Goal: Transaction & Acquisition: Obtain resource

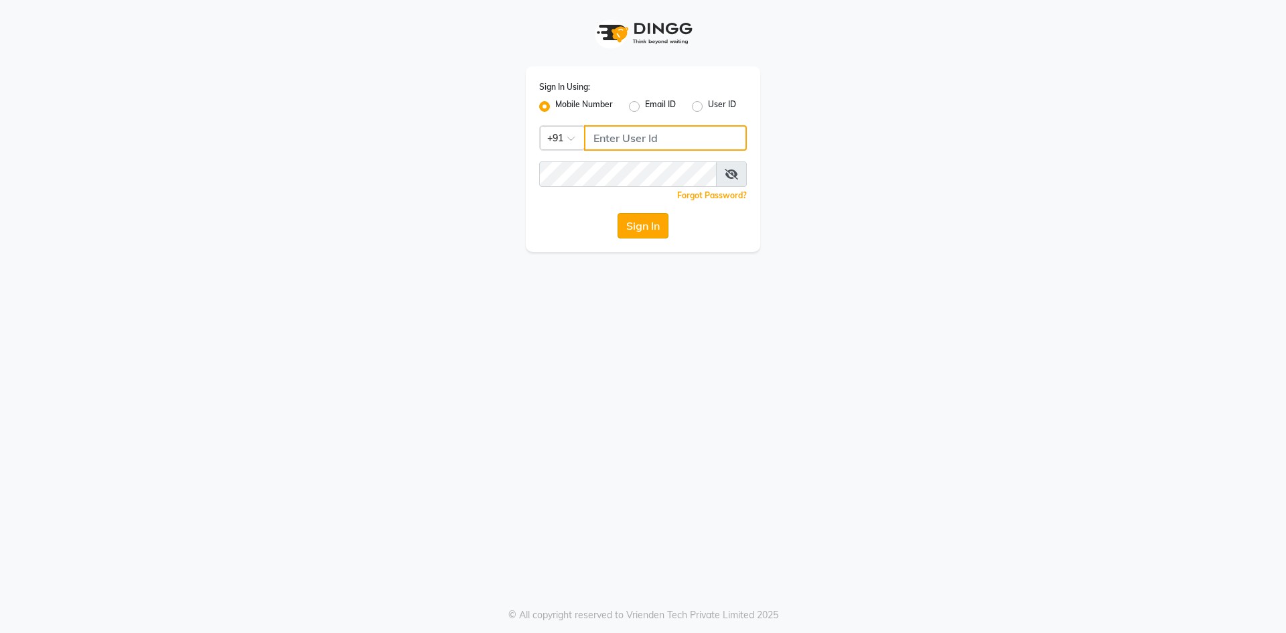
type input "9326040577"
click at [641, 229] on button "Sign In" at bounding box center [642, 225] width 51 height 25
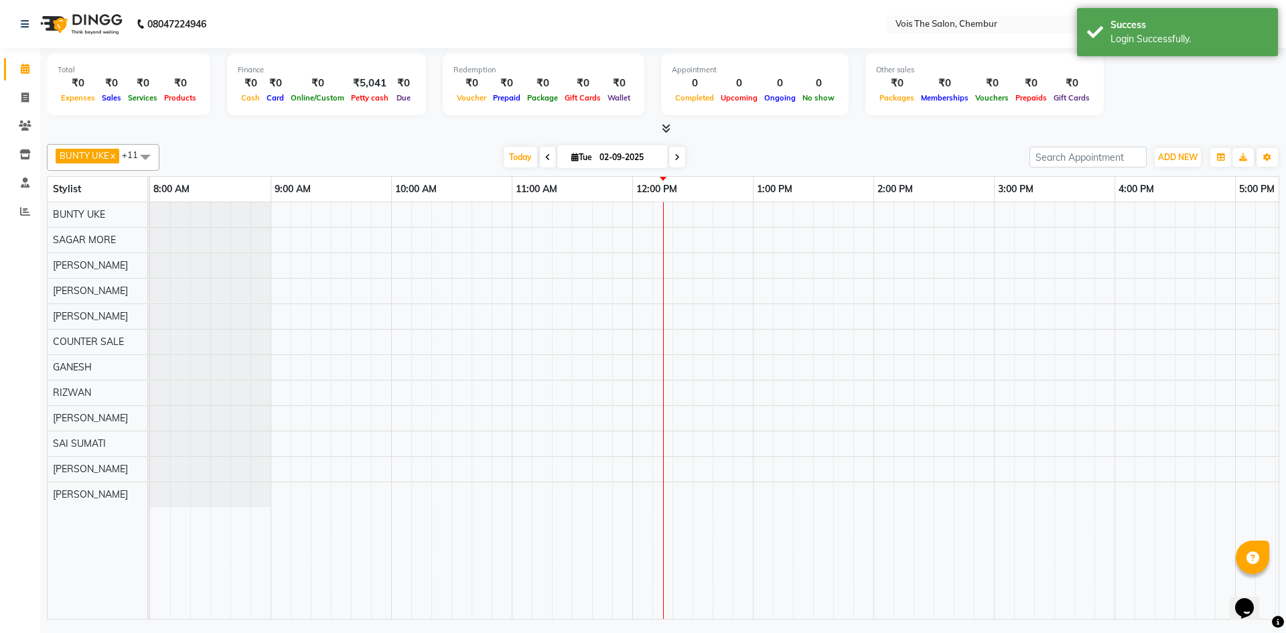
click at [70, 19] on img at bounding box center [80, 24] width 92 height 38
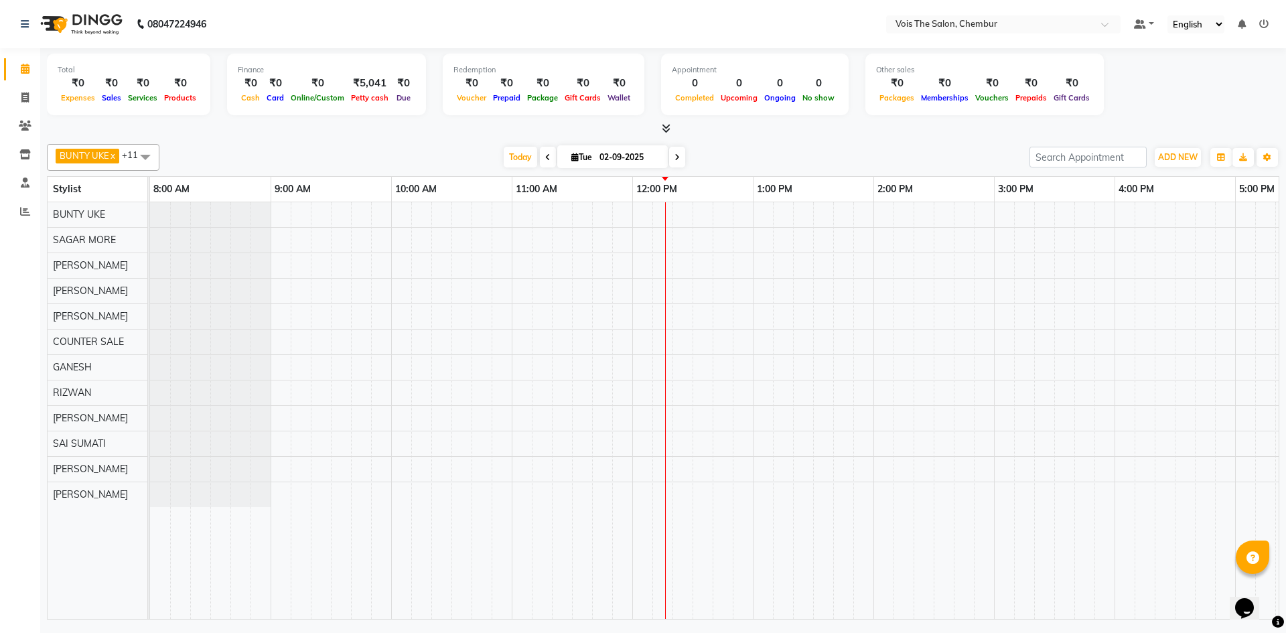
click at [76, 13] on img at bounding box center [80, 24] width 92 height 38
click at [78, 17] on img at bounding box center [80, 24] width 92 height 38
click at [512, 155] on span "Today" at bounding box center [520, 157] width 33 height 21
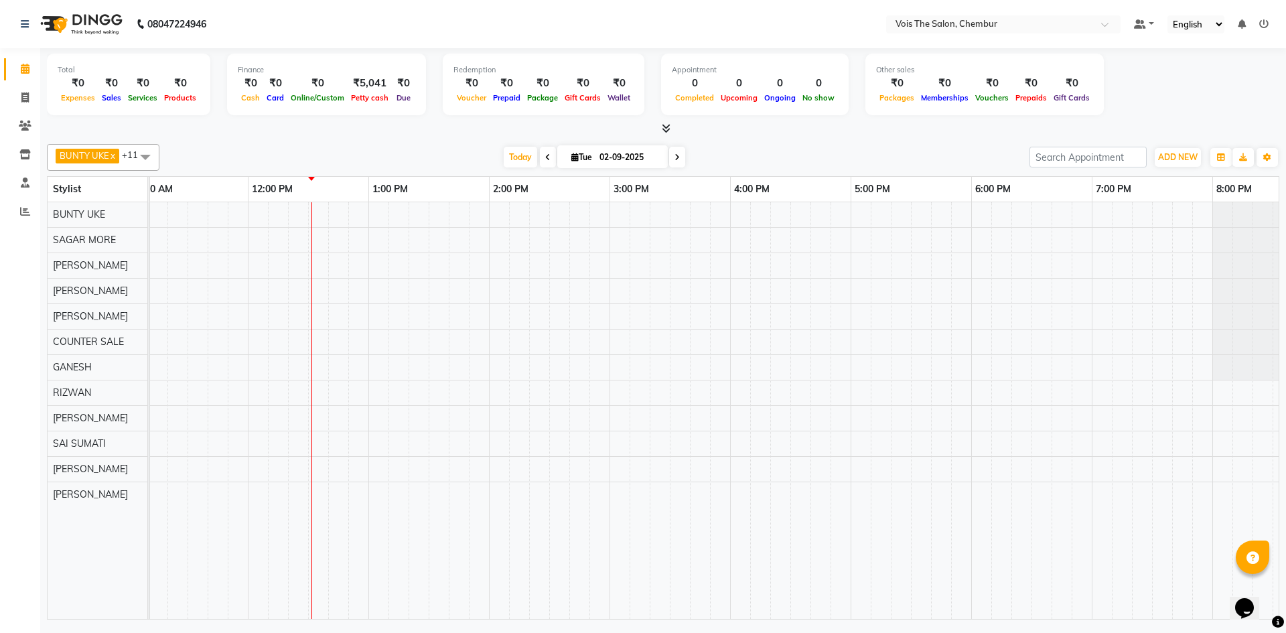
scroll to position [0, 385]
click at [1261, 158] on button "Toggle Dropdown" at bounding box center [1266, 157] width 21 height 19
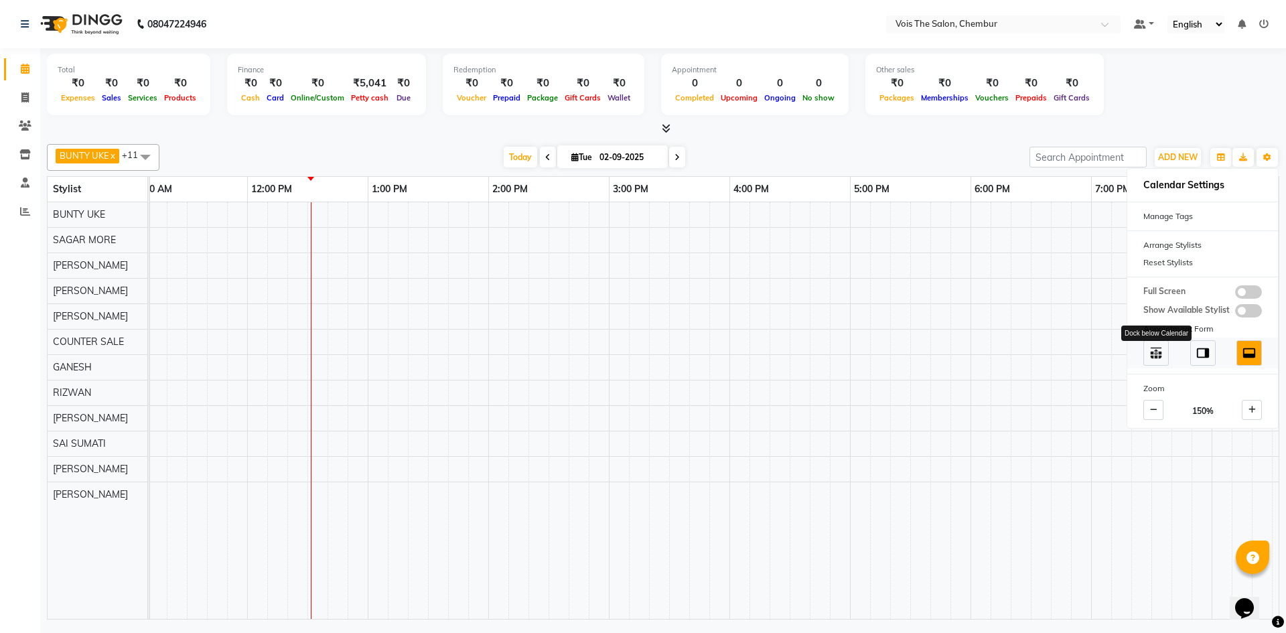
click at [1158, 350] on img at bounding box center [1155, 353] width 15 height 15
click at [1197, 354] on img at bounding box center [1202, 353] width 15 height 15
click at [1248, 350] on img at bounding box center [1249, 353] width 15 height 15
click at [1266, 157] on icon "button" at bounding box center [1267, 157] width 8 height 8
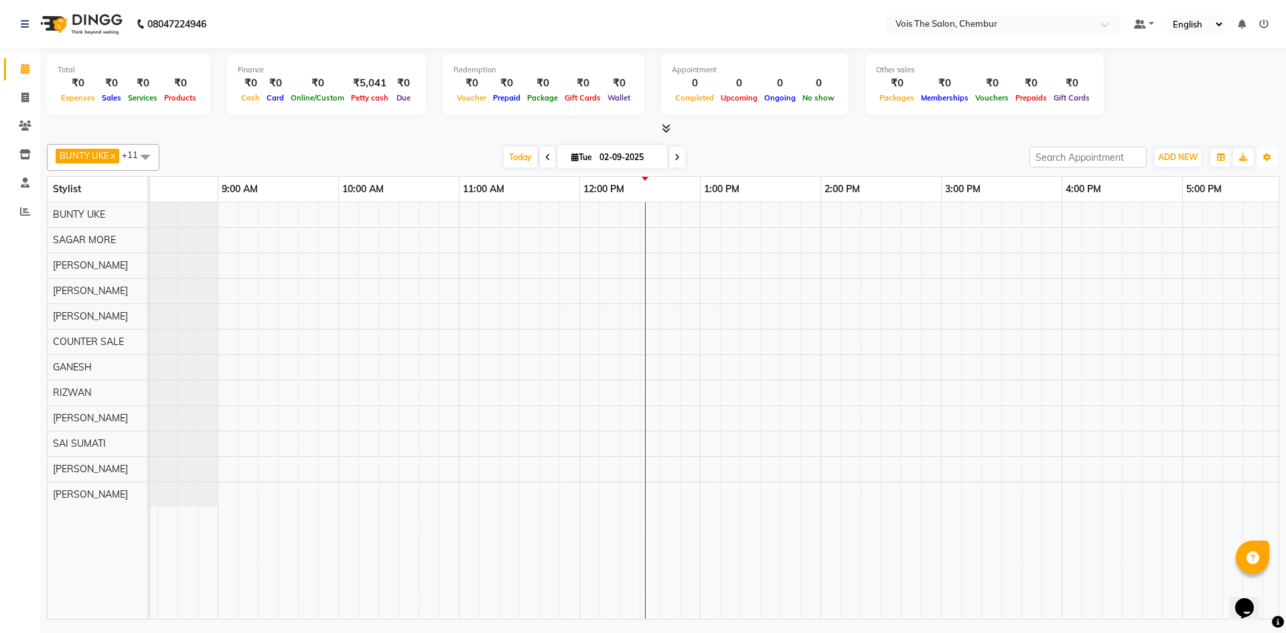
scroll to position [0, 0]
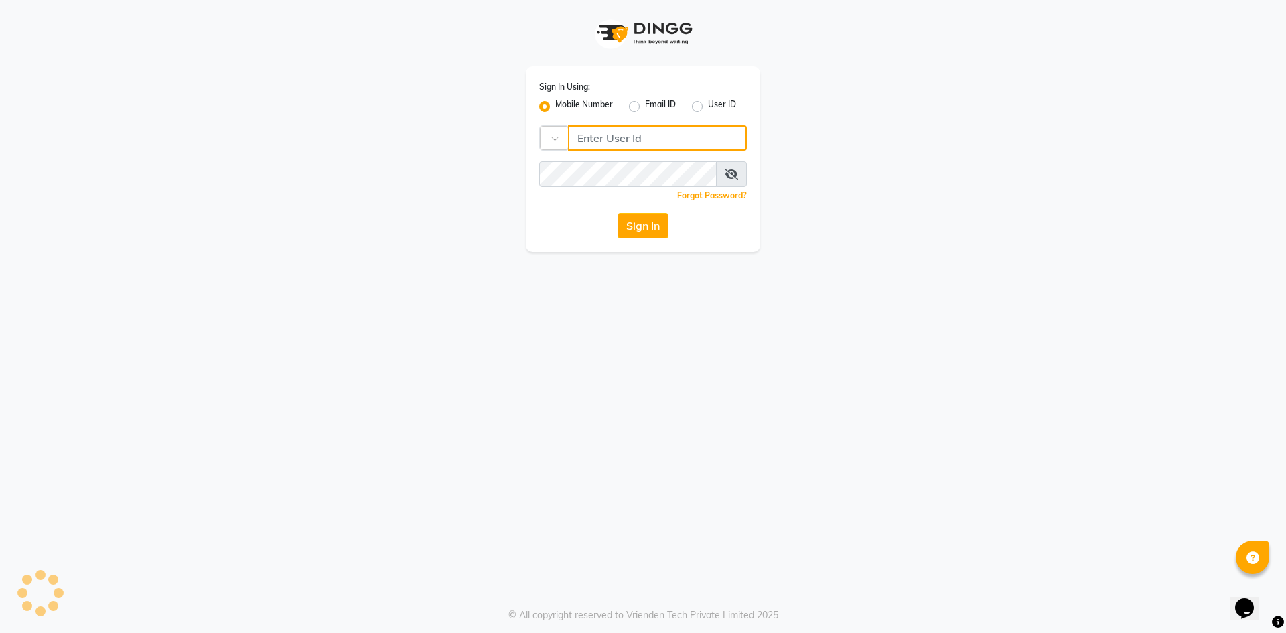
type input "9326040577"
click at [632, 224] on button "Sign In" at bounding box center [642, 225] width 51 height 25
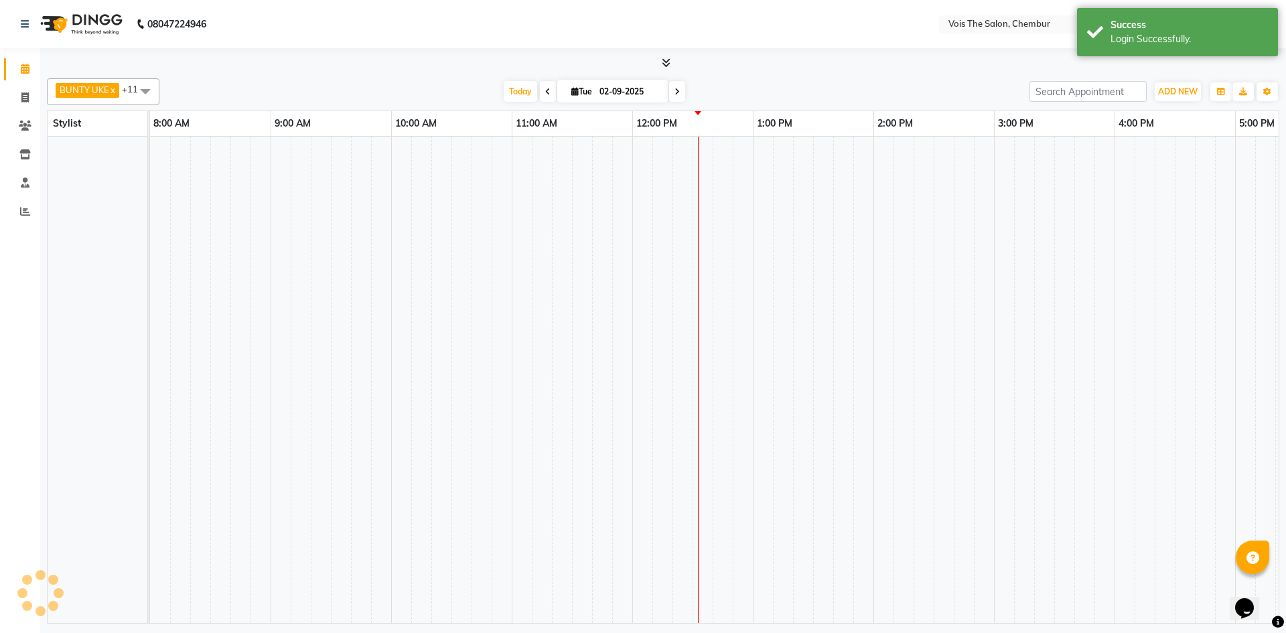
select select "en"
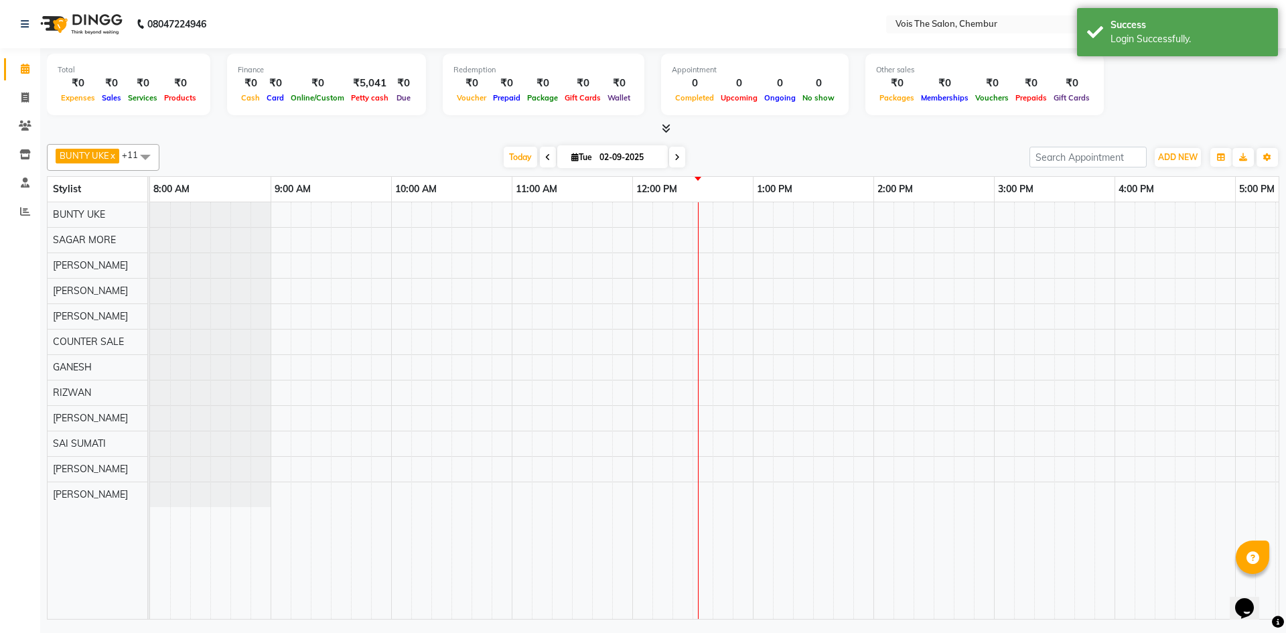
click at [545, 157] on icon at bounding box center [547, 157] width 5 height 8
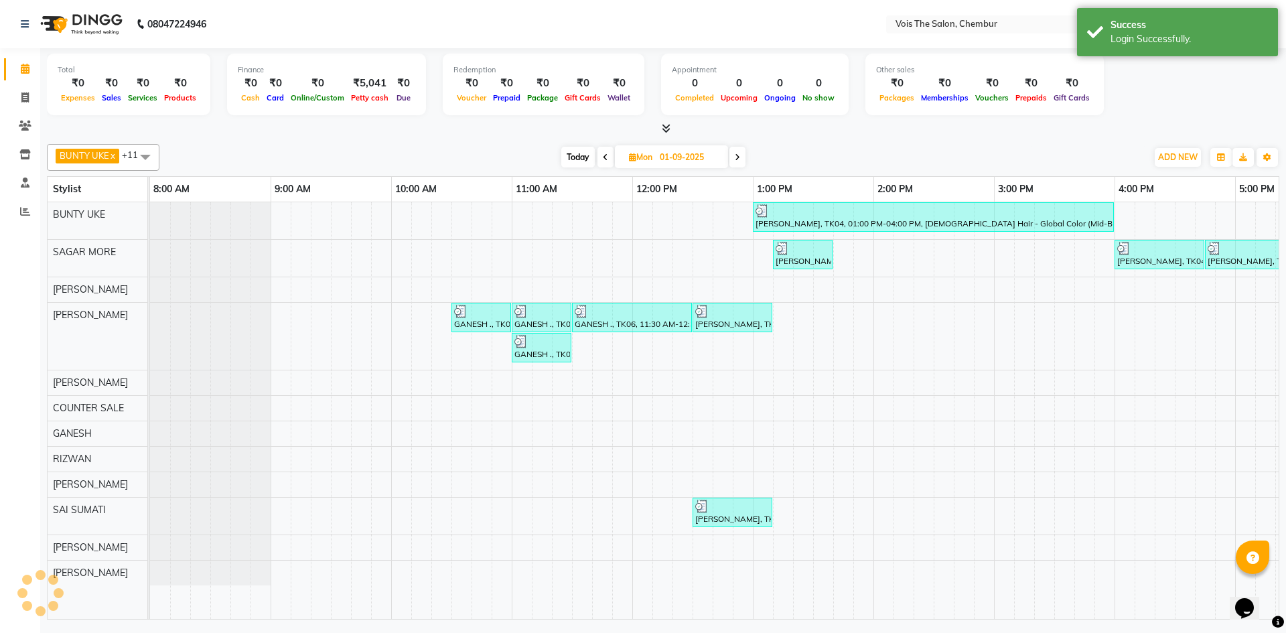
scroll to position [0, 483]
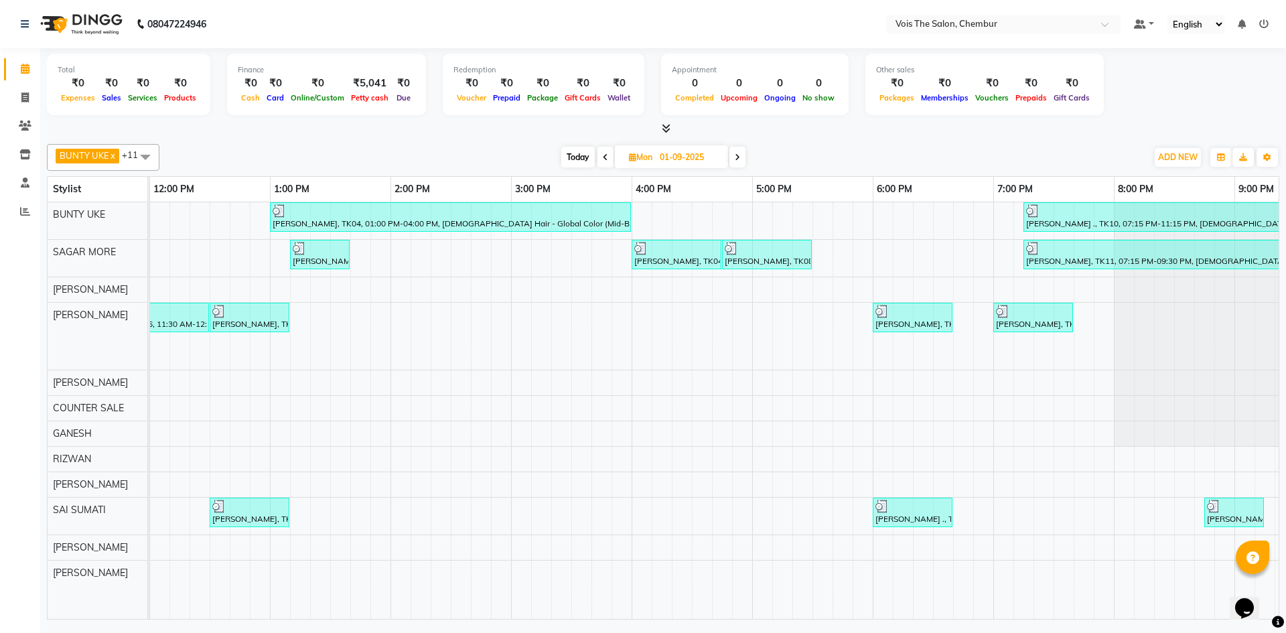
click at [606, 153] on icon at bounding box center [605, 157] width 5 height 8
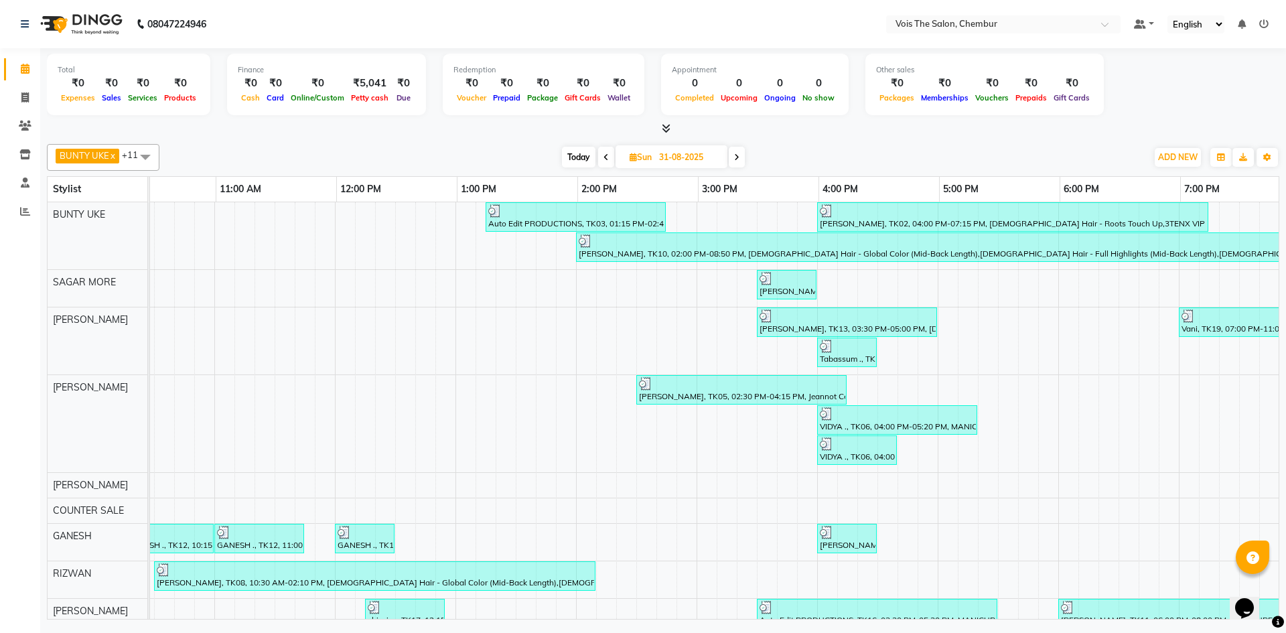
scroll to position [0, 298]
click at [603, 158] on icon at bounding box center [605, 157] width 5 height 8
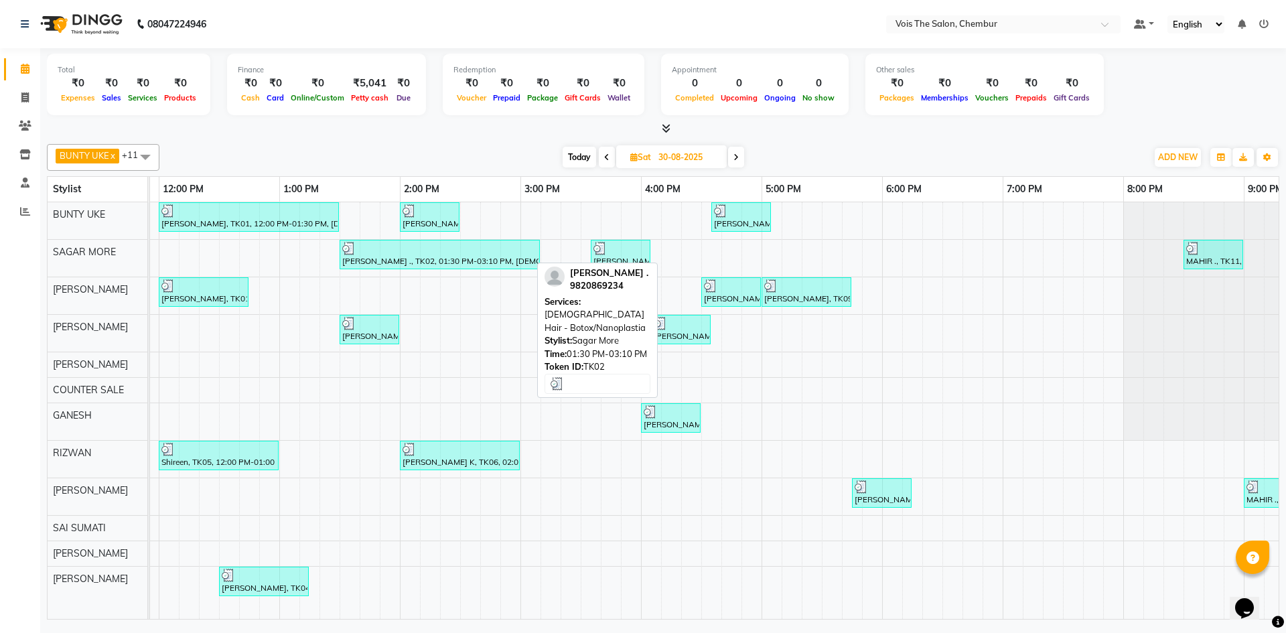
scroll to position [0, 0]
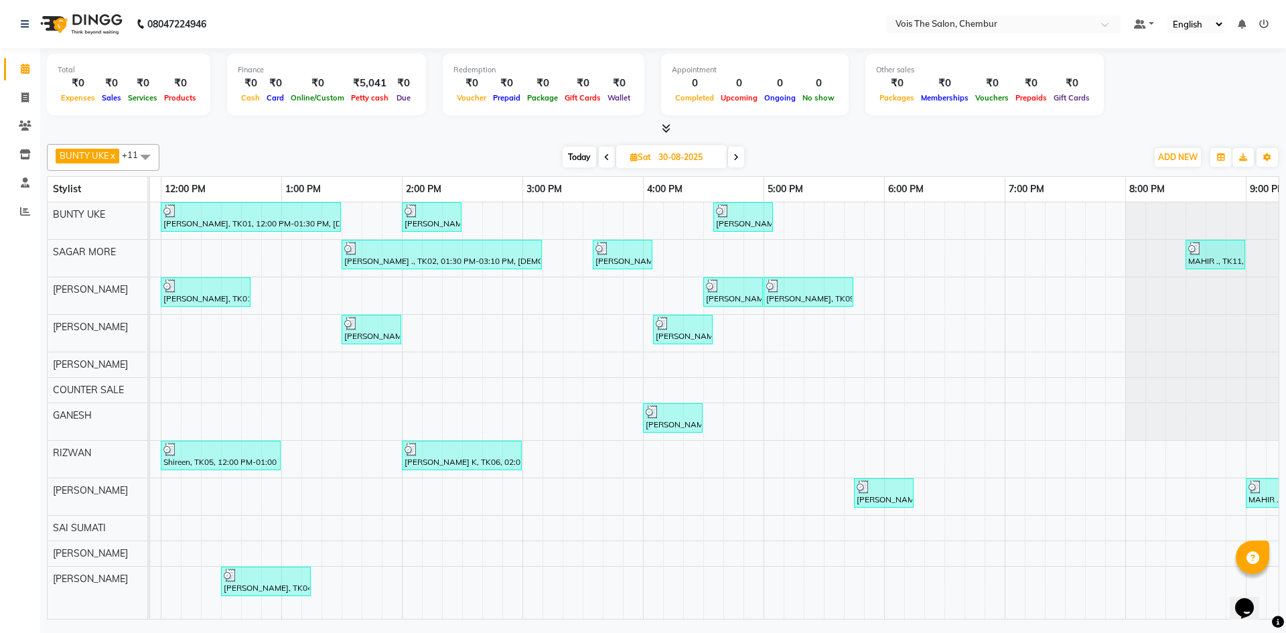
click at [578, 153] on span "Today" at bounding box center [579, 157] width 33 height 21
type input "02-09-2025"
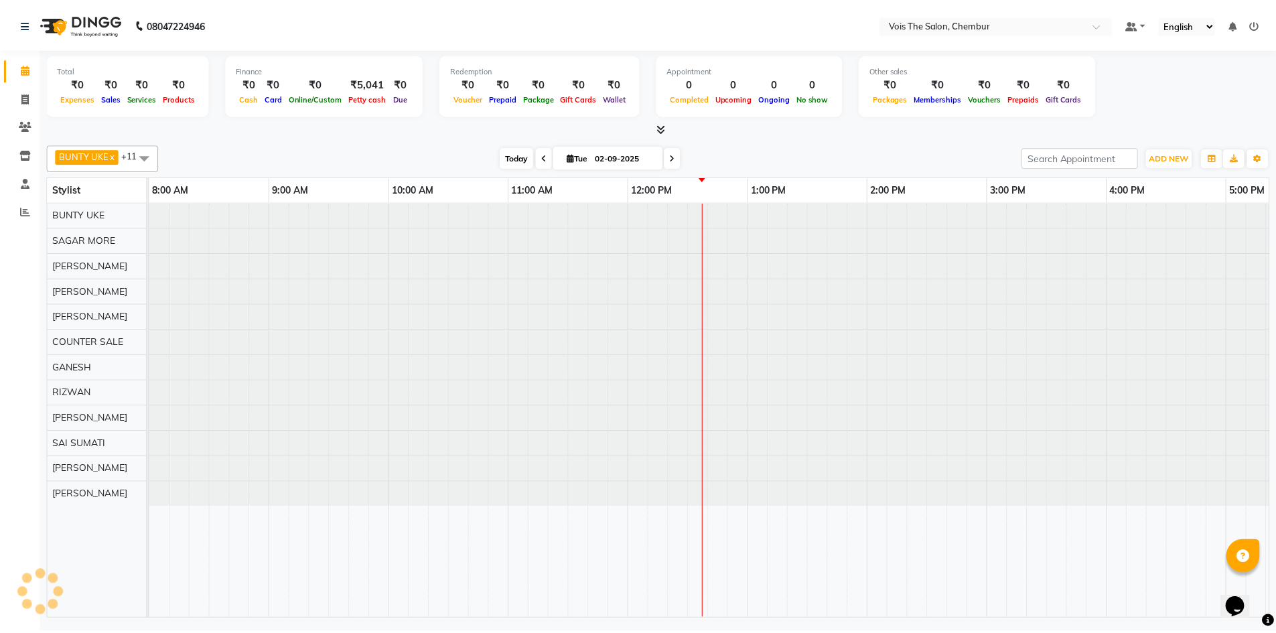
scroll to position [0, 483]
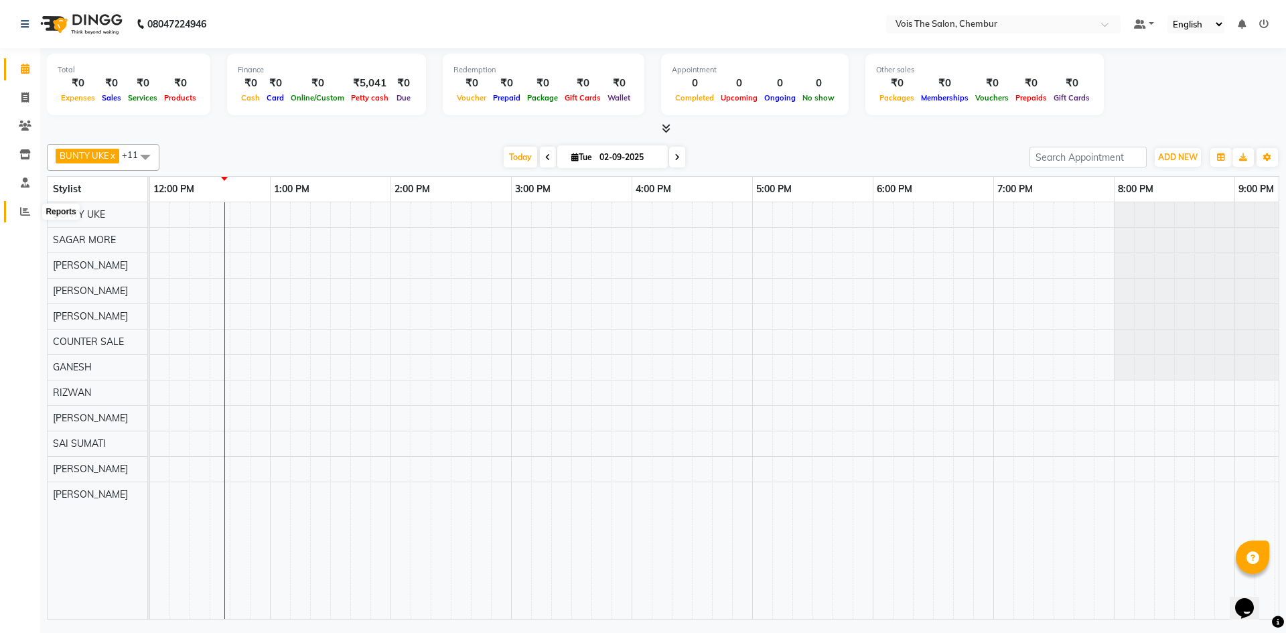
click at [16, 208] on span at bounding box center [24, 211] width 23 height 15
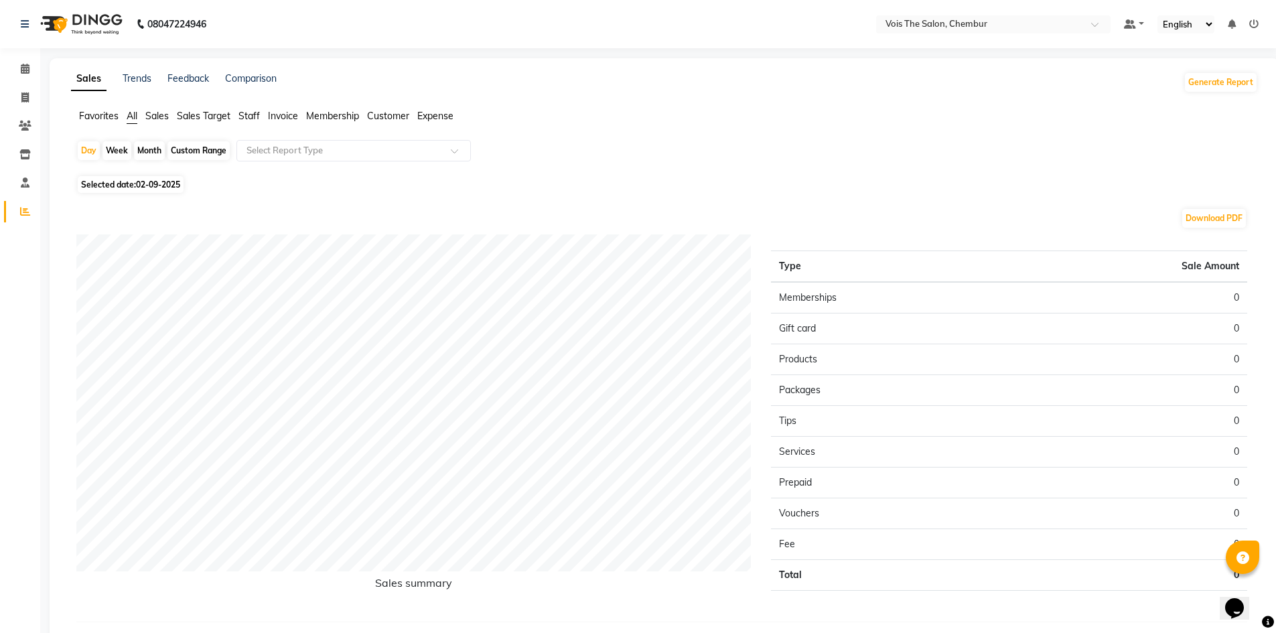
click at [250, 113] on span "Staff" at bounding box center [248, 116] width 21 height 12
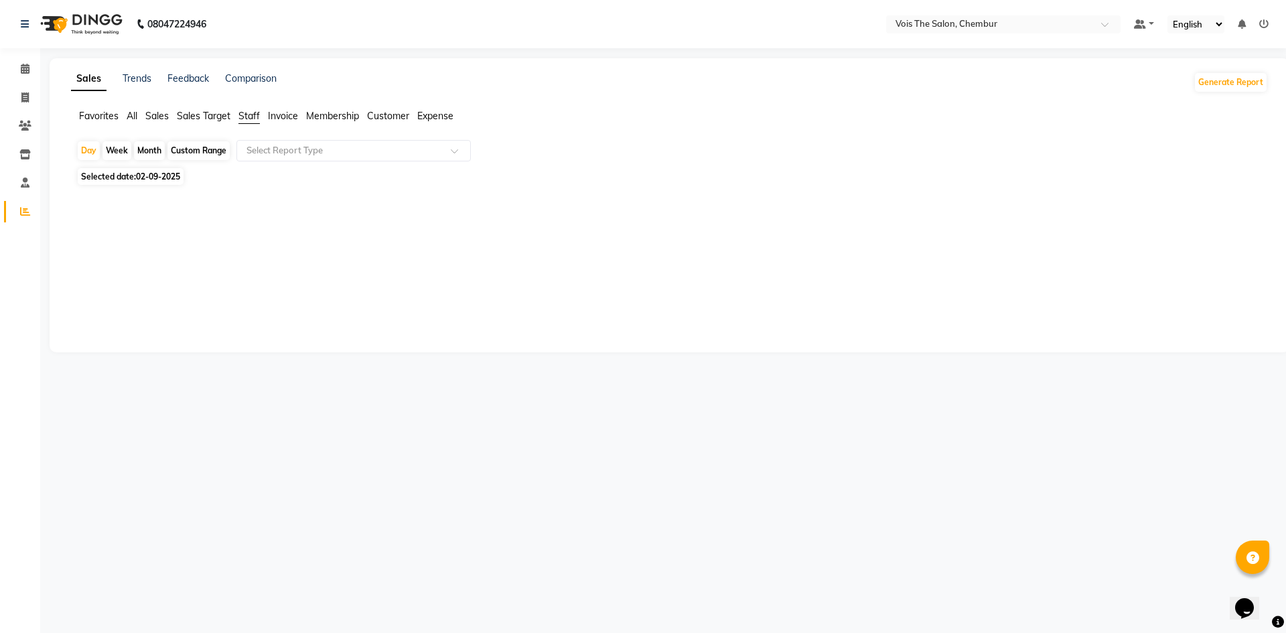
click at [139, 176] on span "02-09-2025" at bounding box center [158, 176] width 44 height 10
select select "9"
select select "2025"
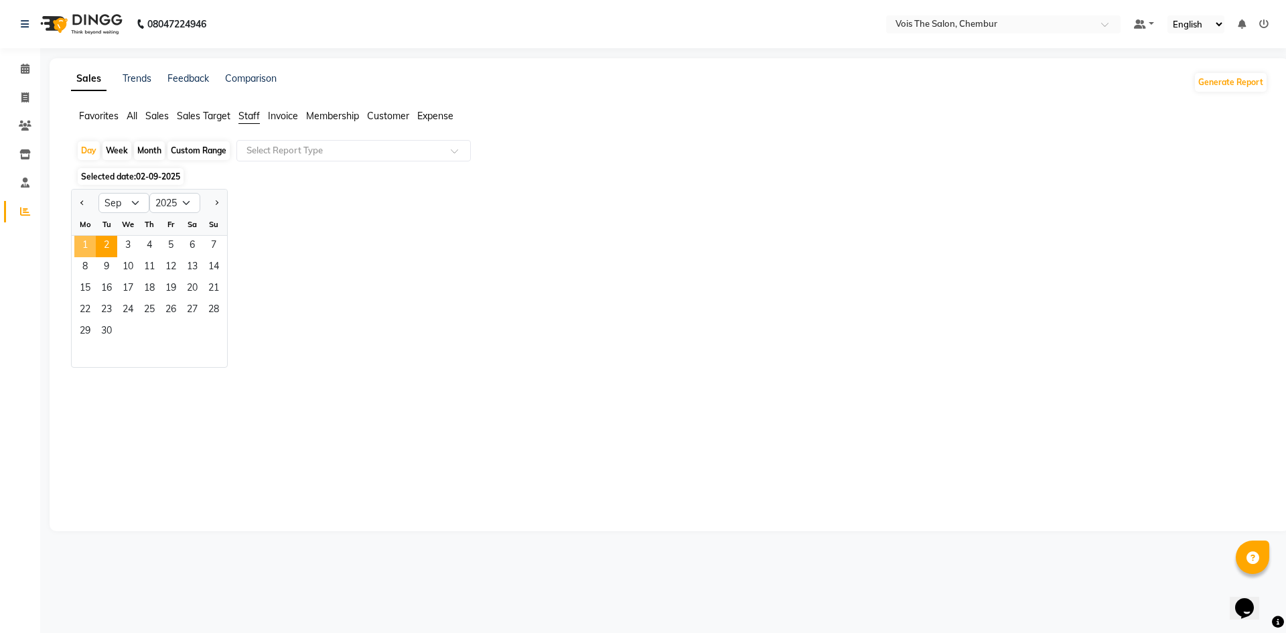
click at [82, 248] on span "1" at bounding box center [84, 246] width 21 height 21
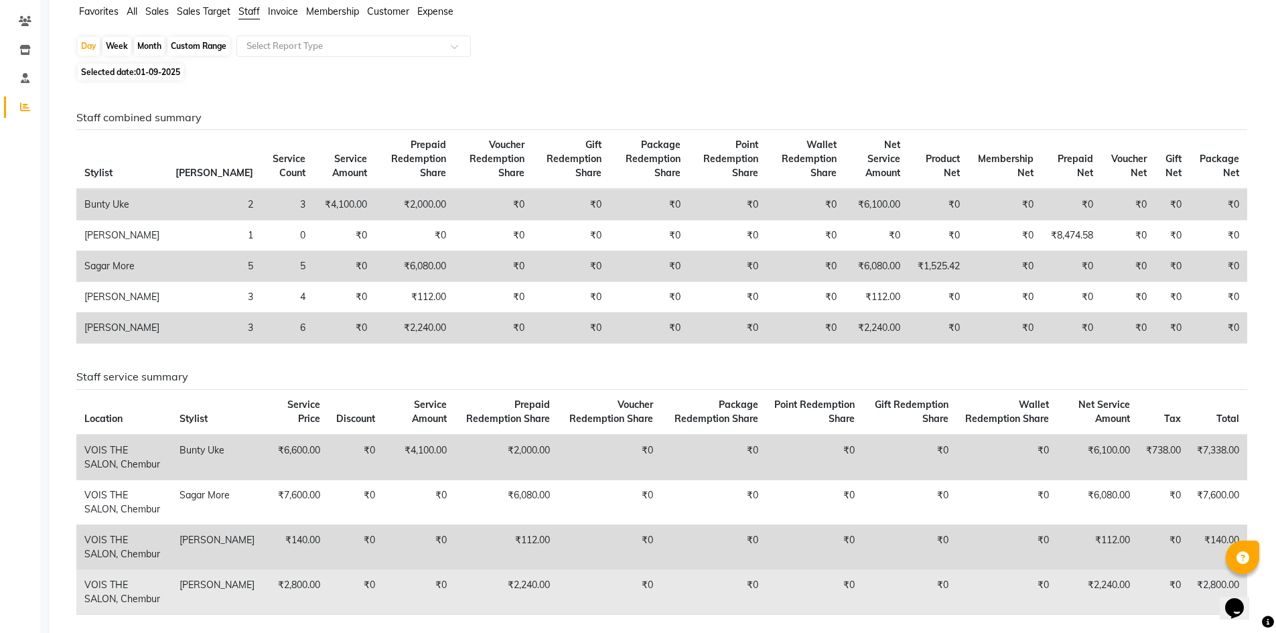
scroll to position [95, 0]
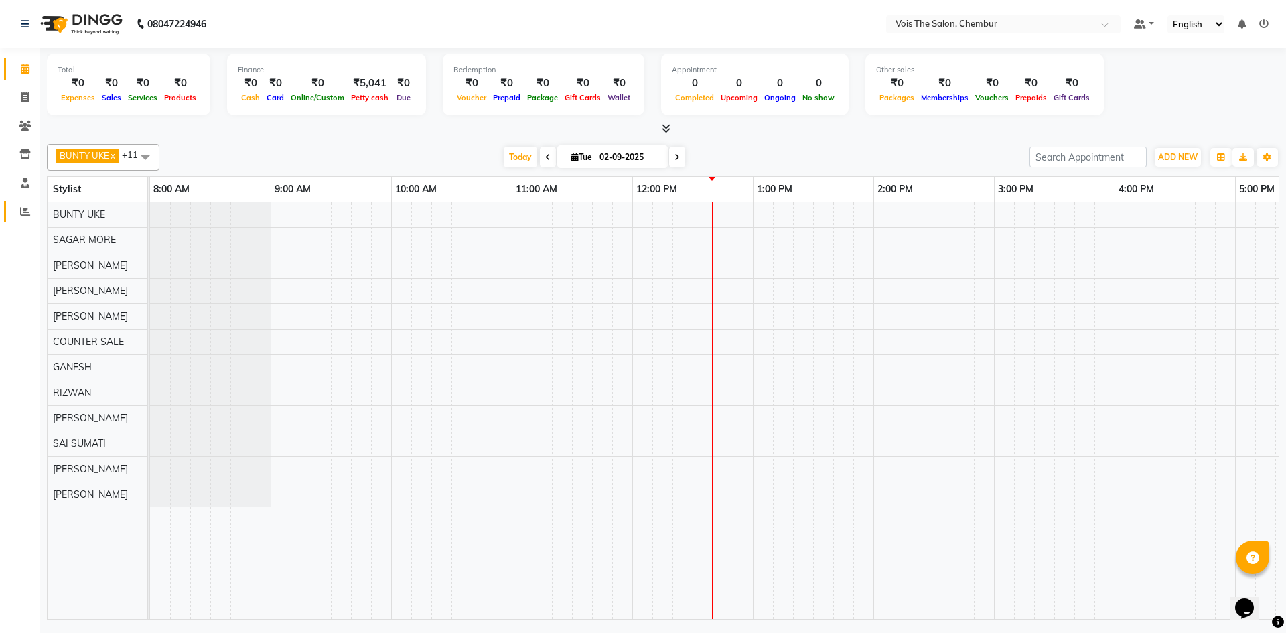
click at [19, 202] on link "Reports" at bounding box center [20, 212] width 32 height 22
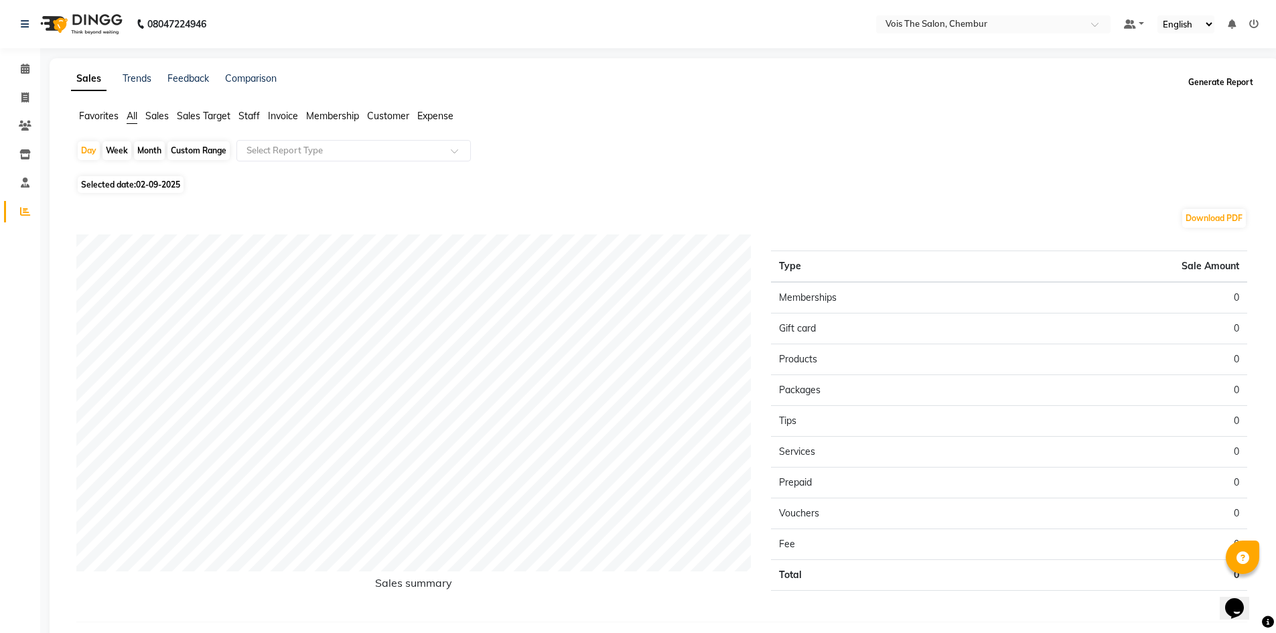
click at [1217, 84] on button "Generate Report" at bounding box center [1221, 82] width 72 height 19
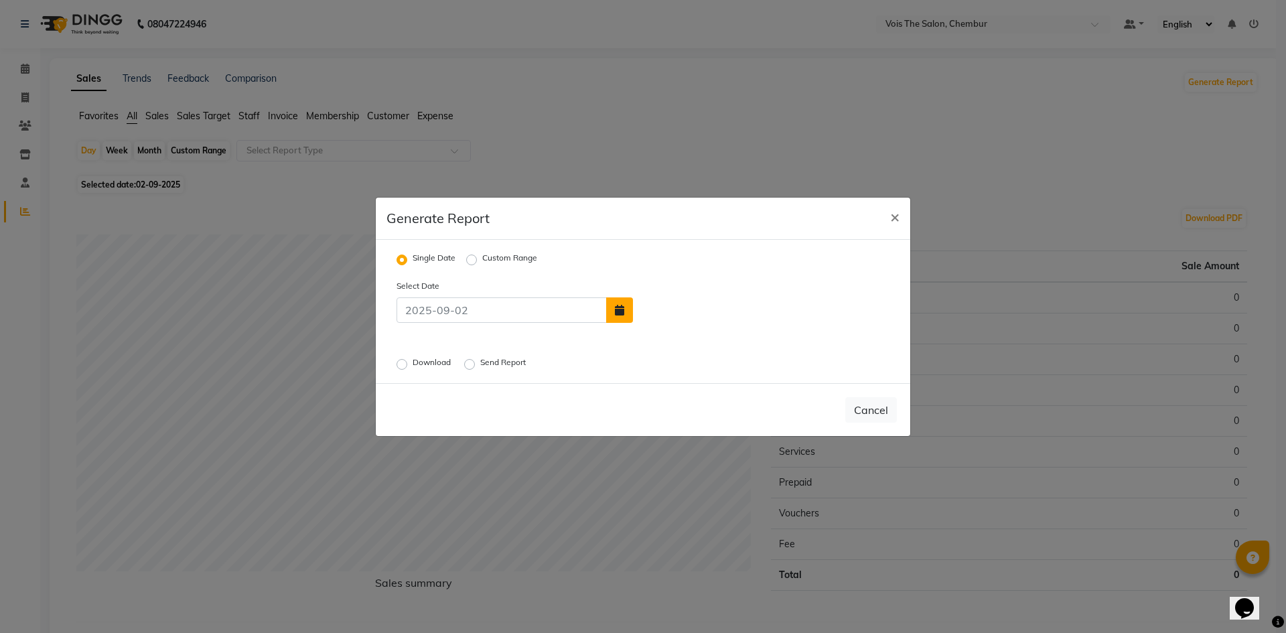
click at [614, 312] on button "button" at bounding box center [619, 309] width 27 height 25
select select "9"
select select "2025"
click at [648, 277] on div "1" at bounding box center [648, 278] width 21 height 21
type input "01-09-2025"
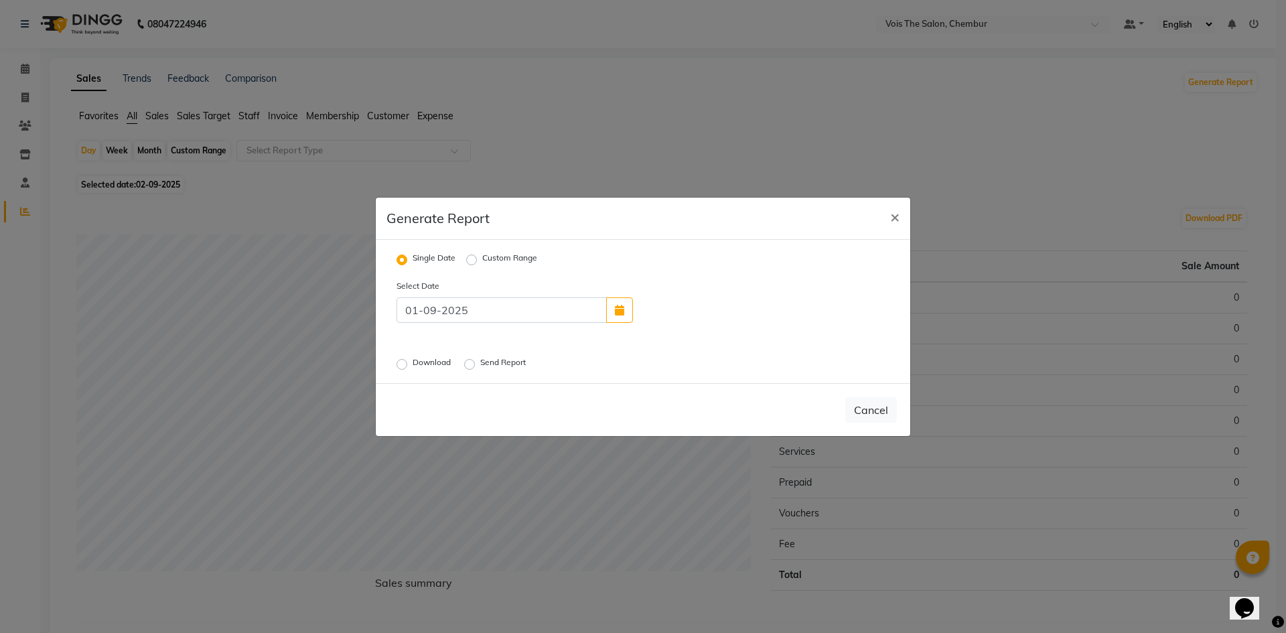
click at [413, 362] on label "Download" at bounding box center [433, 364] width 41 height 16
click at [399, 362] on input "Download" at bounding box center [403, 363] width 9 height 9
radio input "true"
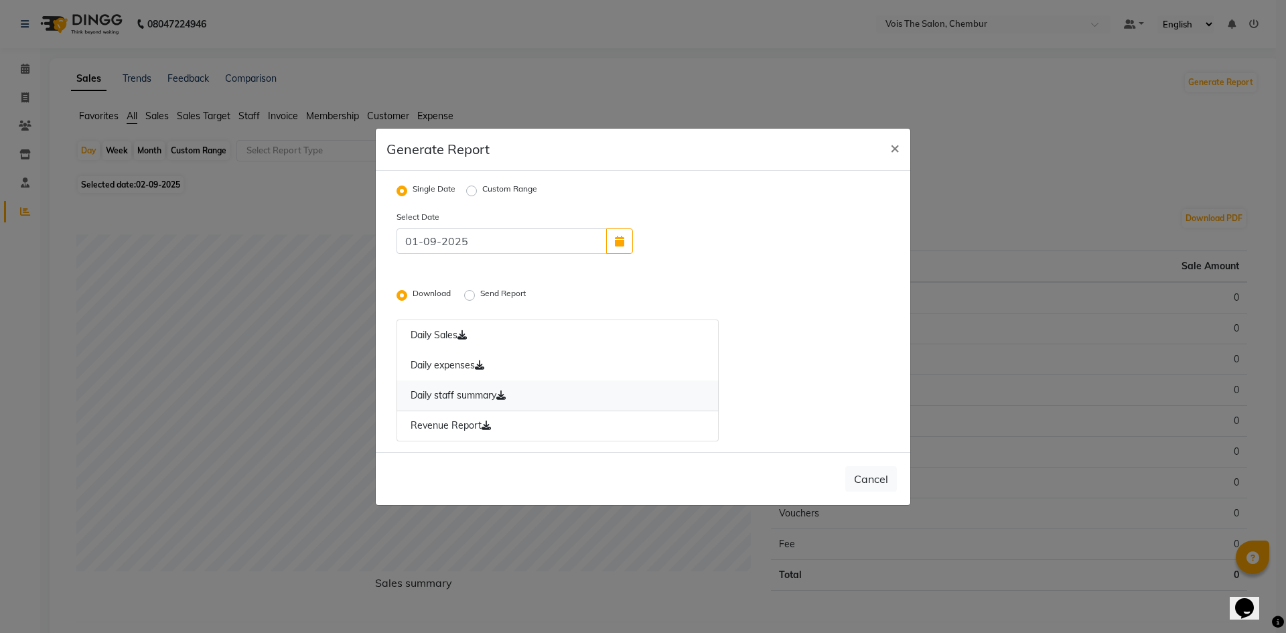
click at [472, 393] on link "Daily staff summary" at bounding box center [557, 395] width 322 height 31
click at [895, 149] on span "×" at bounding box center [894, 147] width 9 height 20
radio input "false"
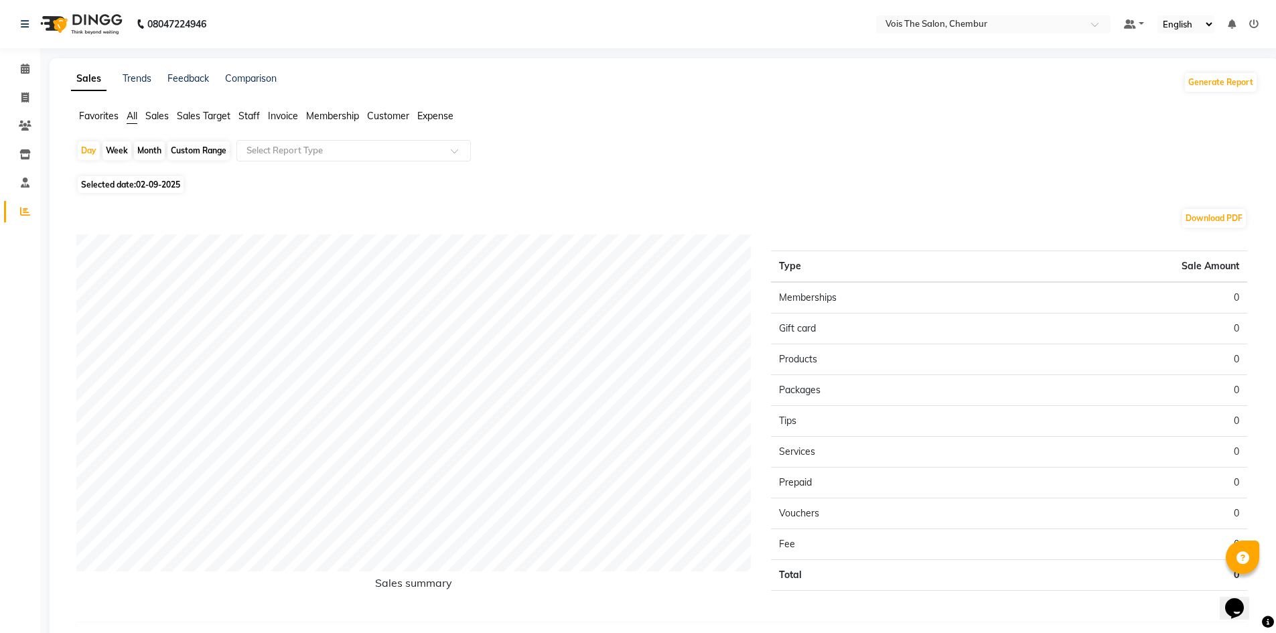
click at [100, 17] on img at bounding box center [80, 24] width 92 height 38
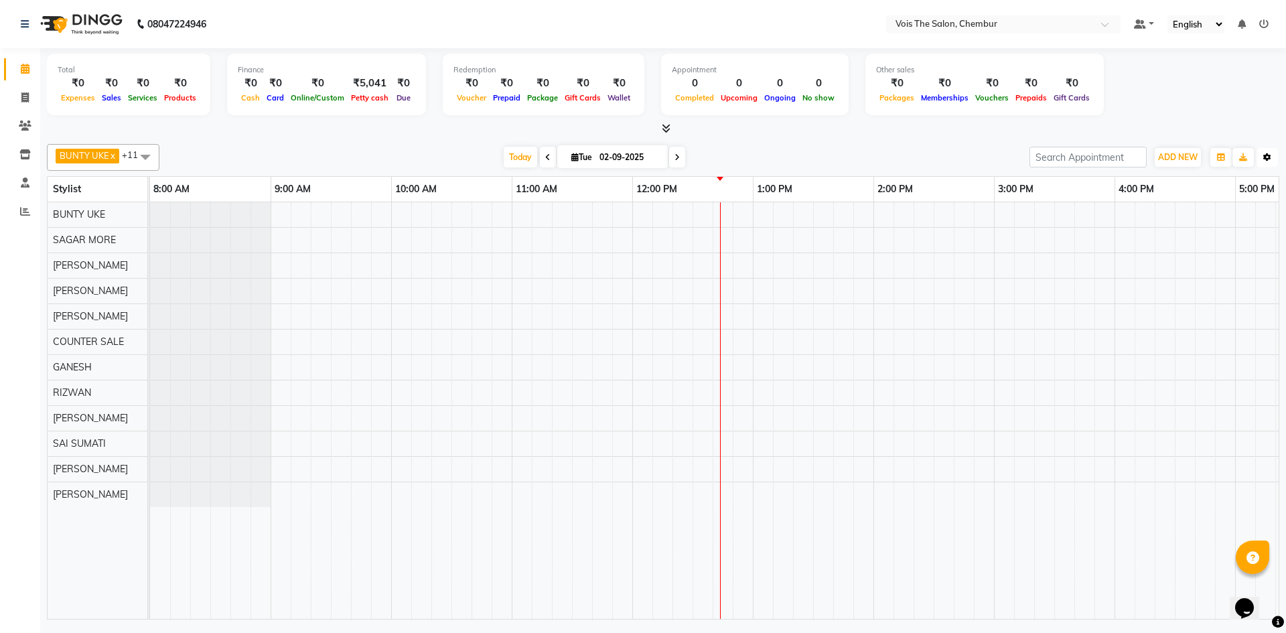
click at [1267, 155] on icon "button" at bounding box center [1267, 157] width 8 height 8
